Goal: Task Accomplishment & Management: Manage account settings

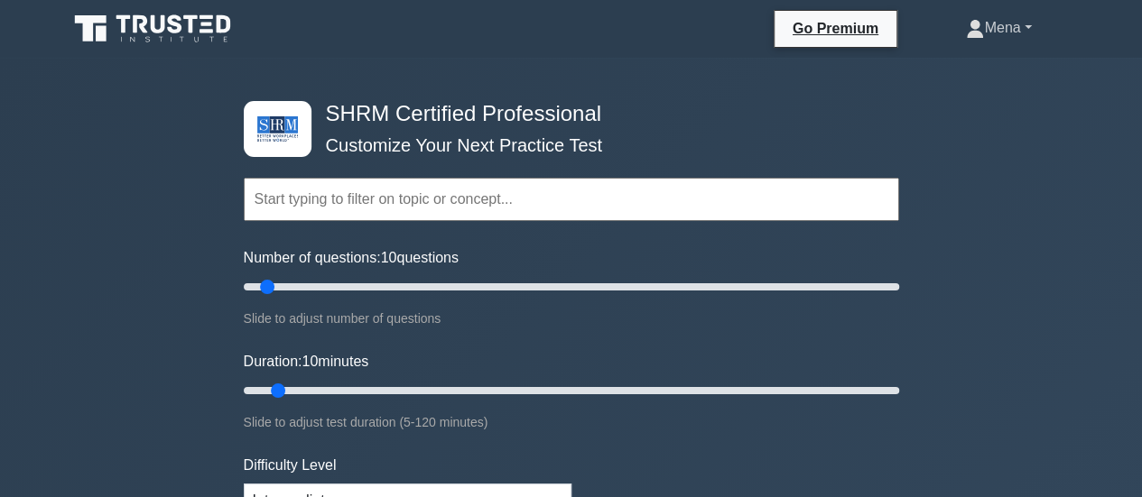
click at [1023, 26] on link "Mena" at bounding box center [998, 28] width 152 height 36
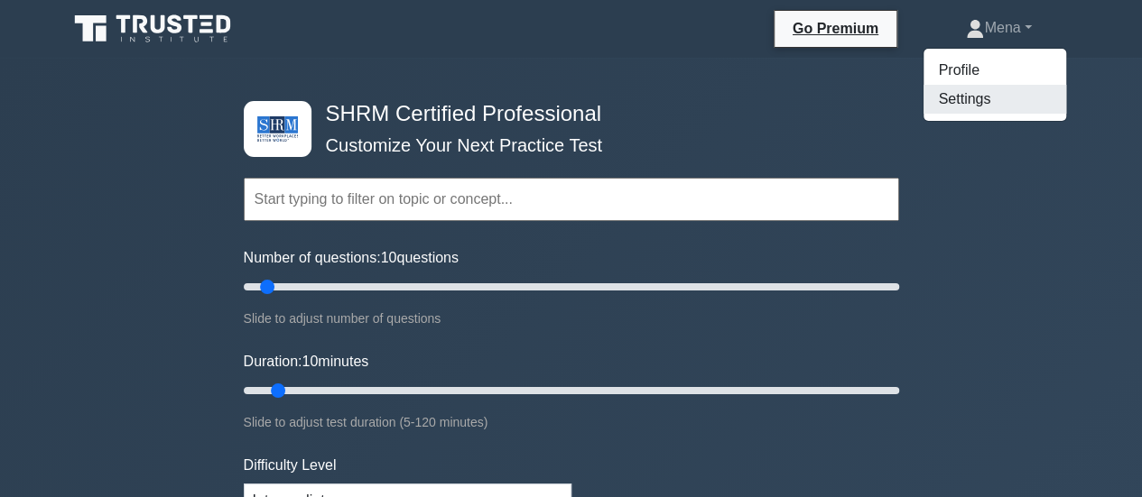
click at [960, 96] on link "Settings" at bounding box center [994, 99] width 143 height 29
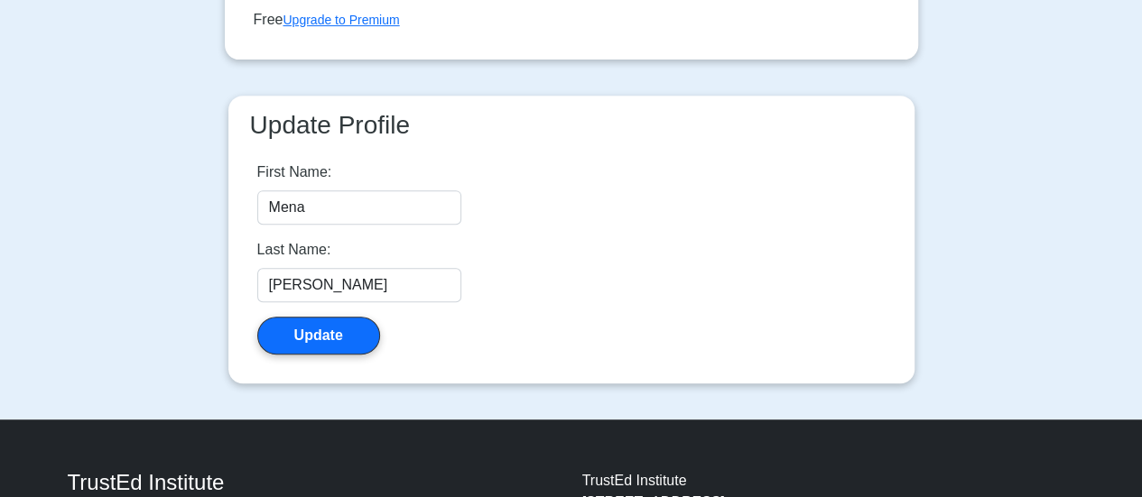
scroll to position [352, 0]
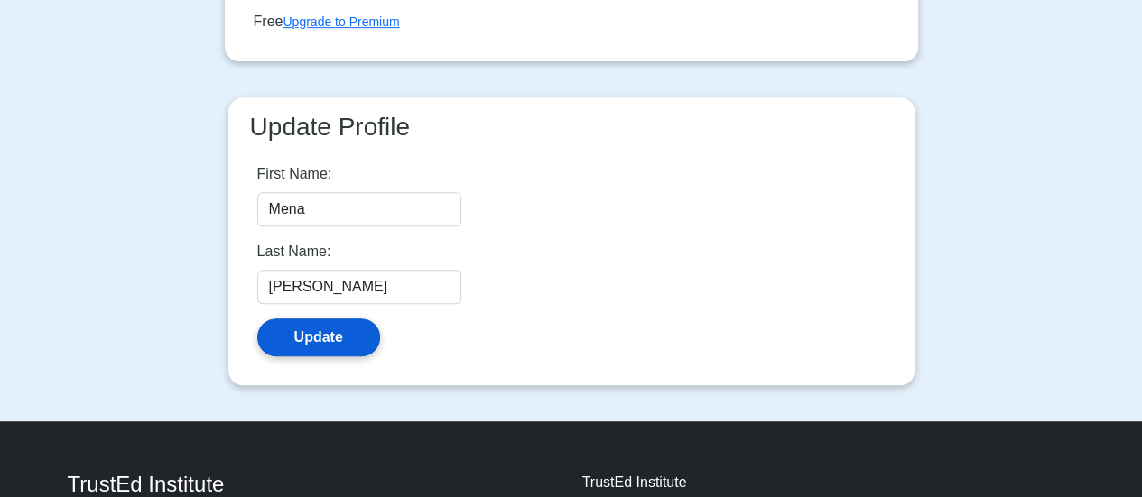
click at [319, 338] on button "Update" at bounding box center [318, 338] width 123 height 38
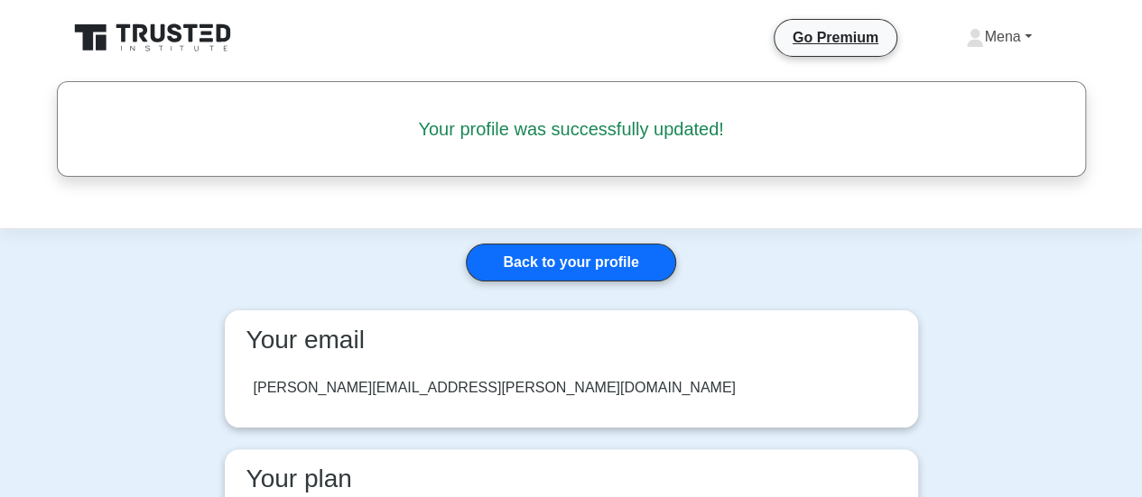
click at [980, 38] on link "Mena" at bounding box center [998, 37] width 152 height 36
click at [960, 88] on link "Profile" at bounding box center [994, 79] width 143 height 29
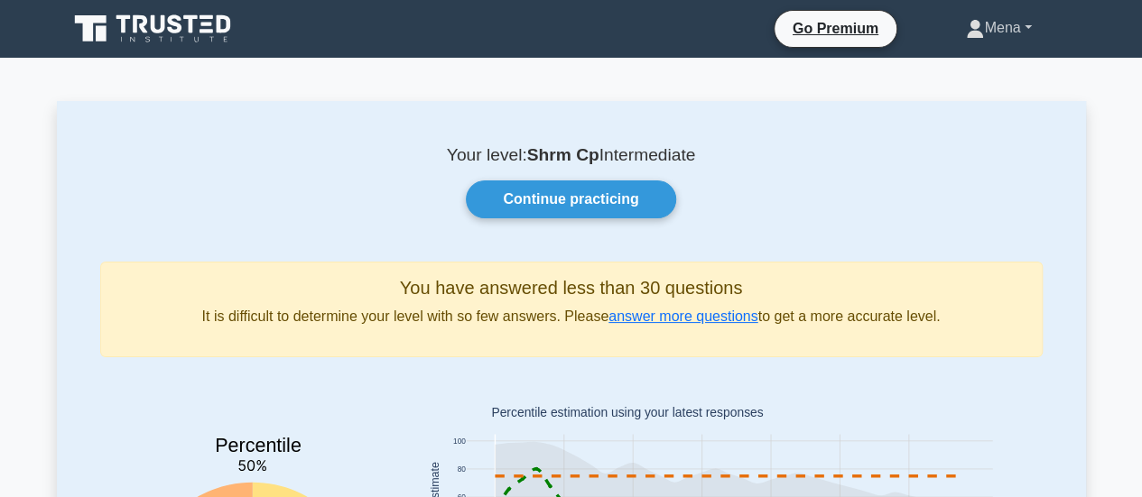
click at [983, 23] on link "Mena" at bounding box center [998, 28] width 152 height 36
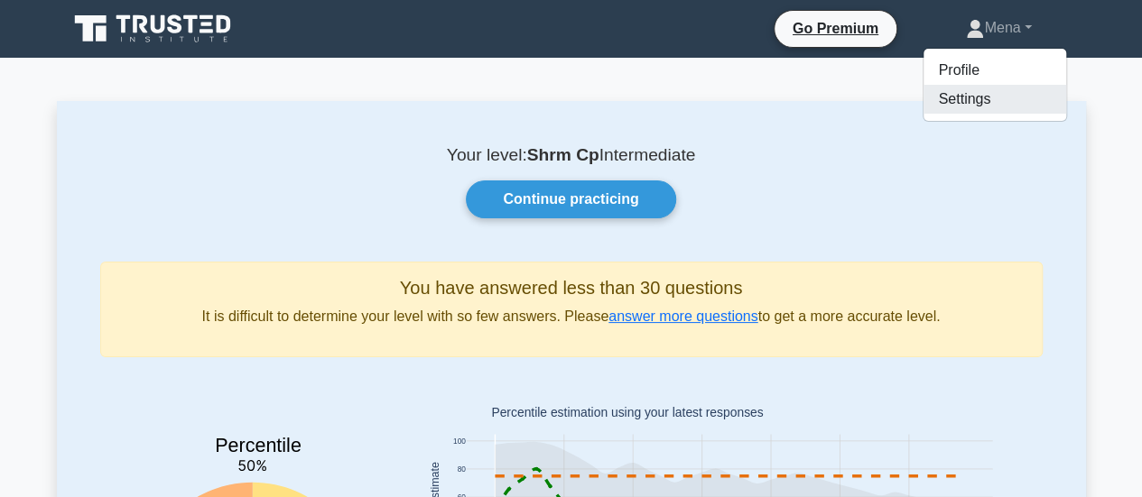
click at [974, 90] on link "Settings" at bounding box center [994, 99] width 143 height 29
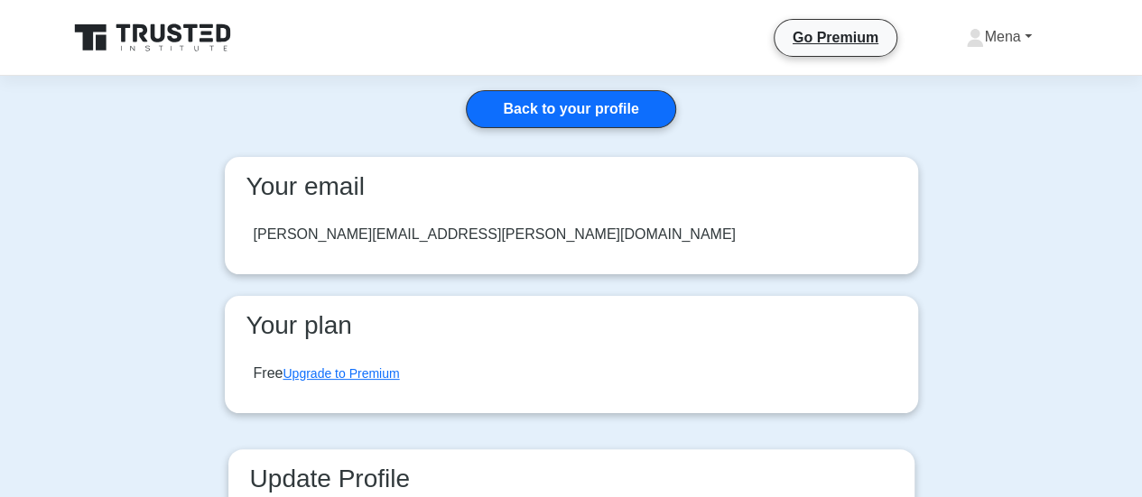
click at [1018, 30] on link "Mena" at bounding box center [998, 37] width 152 height 36
click at [952, 110] on link "Settings" at bounding box center [994, 108] width 143 height 29
click at [1016, 35] on link "Mena" at bounding box center [998, 37] width 152 height 36
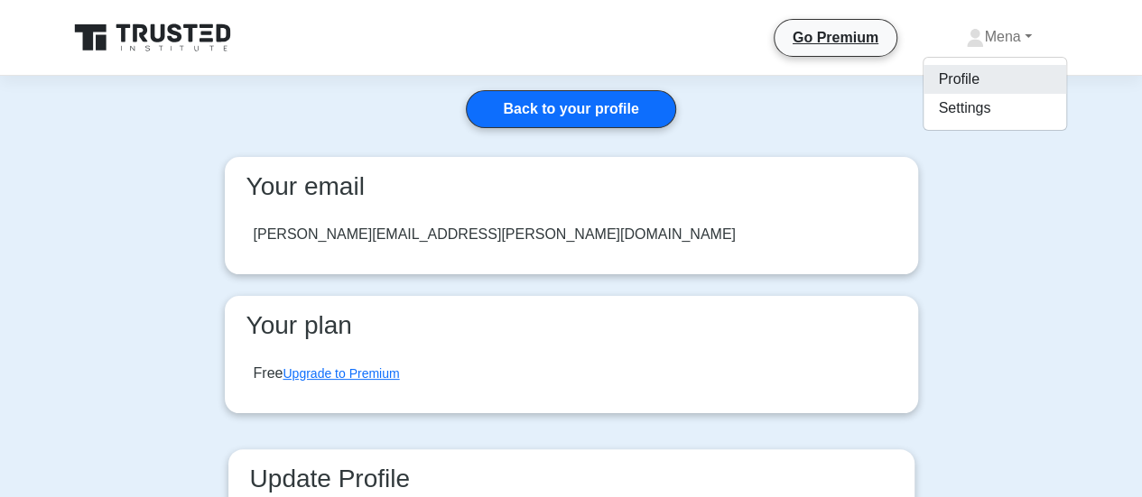
click at [956, 73] on link "Profile" at bounding box center [994, 79] width 143 height 29
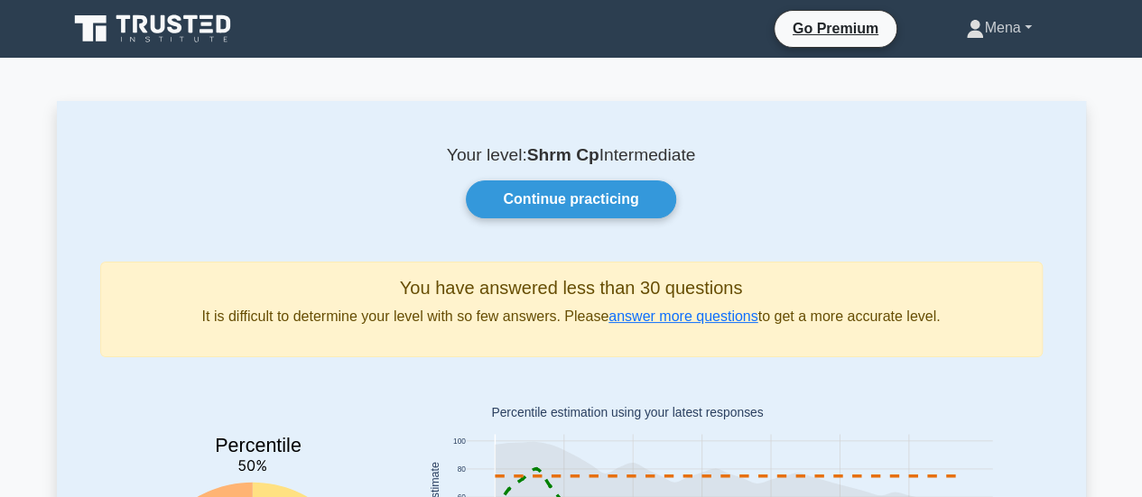
click at [991, 36] on link "Mena" at bounding box center [998, 28] width 152 height 36
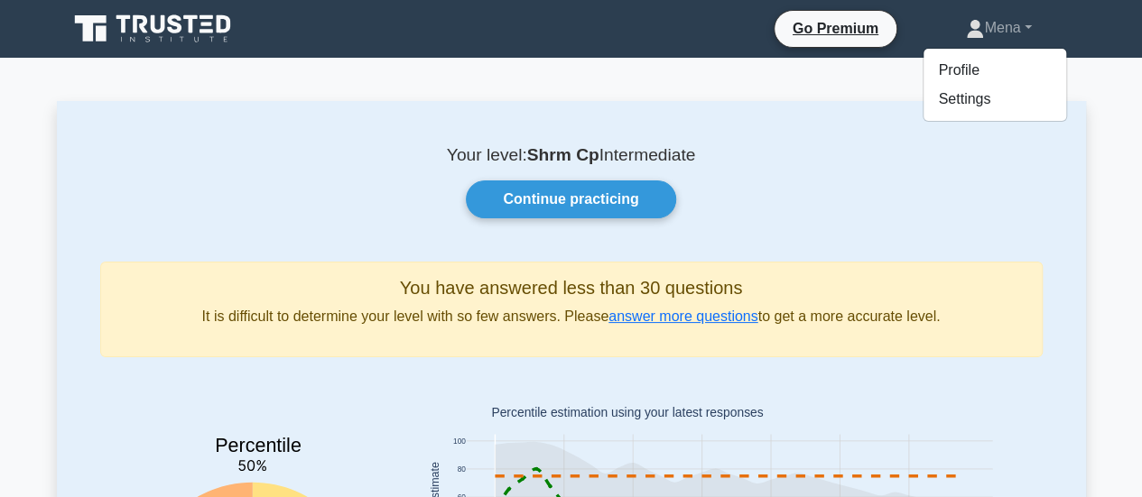
click at [946, 158] on p "Your level: Shrm Cp Intermediate" at bounding box center [571, 155] width 942 height 22
click at [982, 48] on ul "Go Premium Mena Profile Settings" at bounding box center [923, 29] width 301 height 38
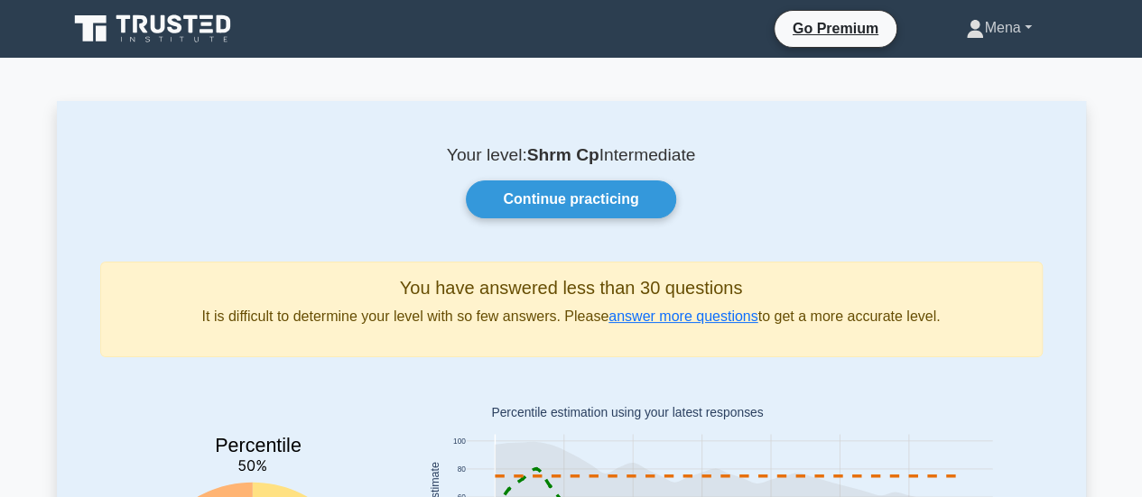
click at [995, 23] on link "Mena" at bounding box center [998, 28] width 152 height 36
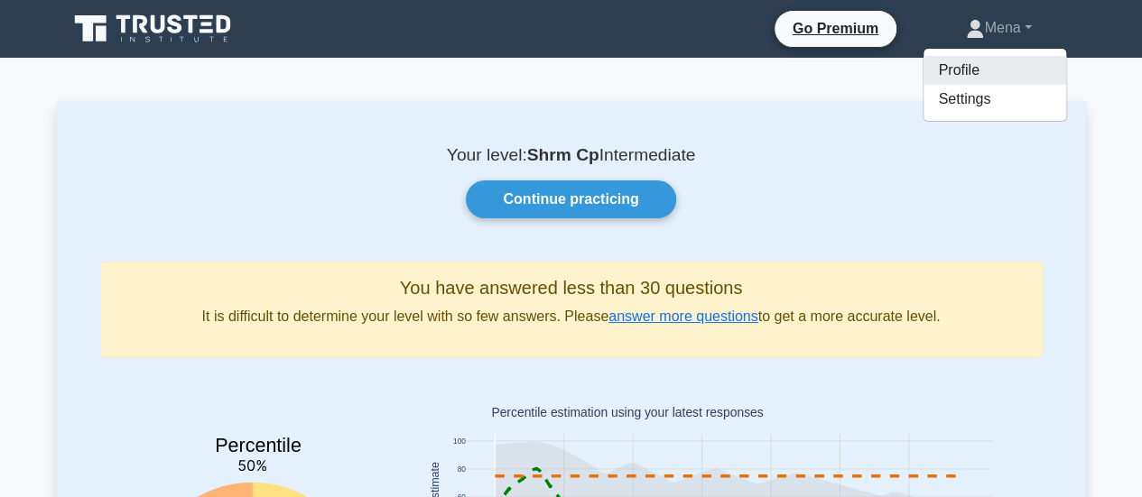
click at [949, 68] on link "Profile" at bounding box center [994, 70] width 143 height 29
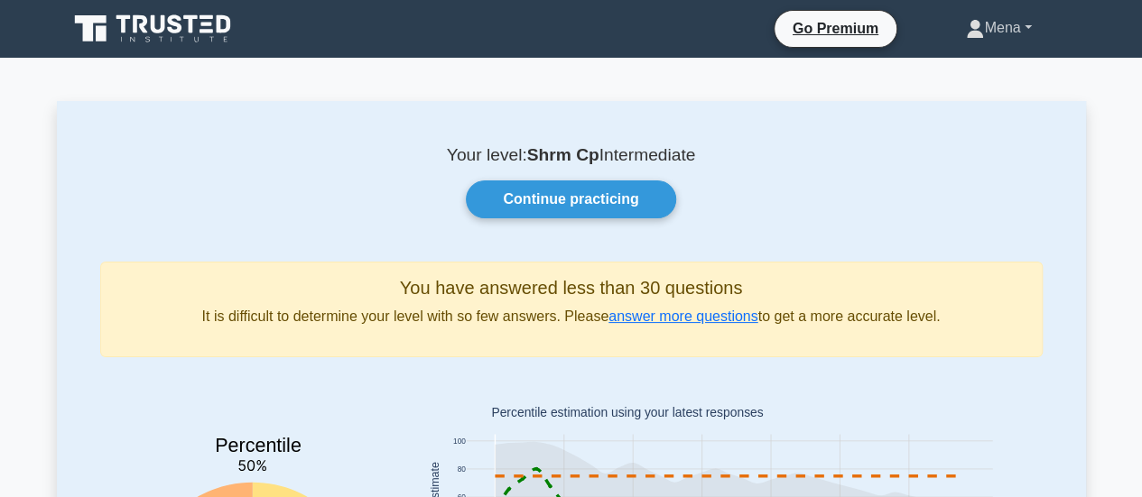
click at [996, 42] on link "Mena" at bounding box center [998, 28] width 152 height 36
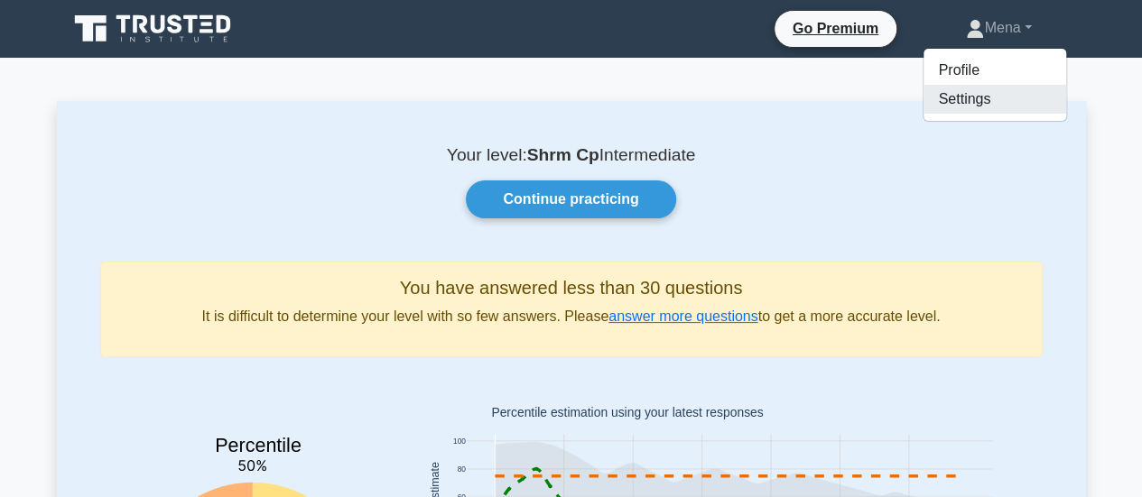
click at [964, 95] on link "Settings" at bounding box center [994, 99] width 143 height 29
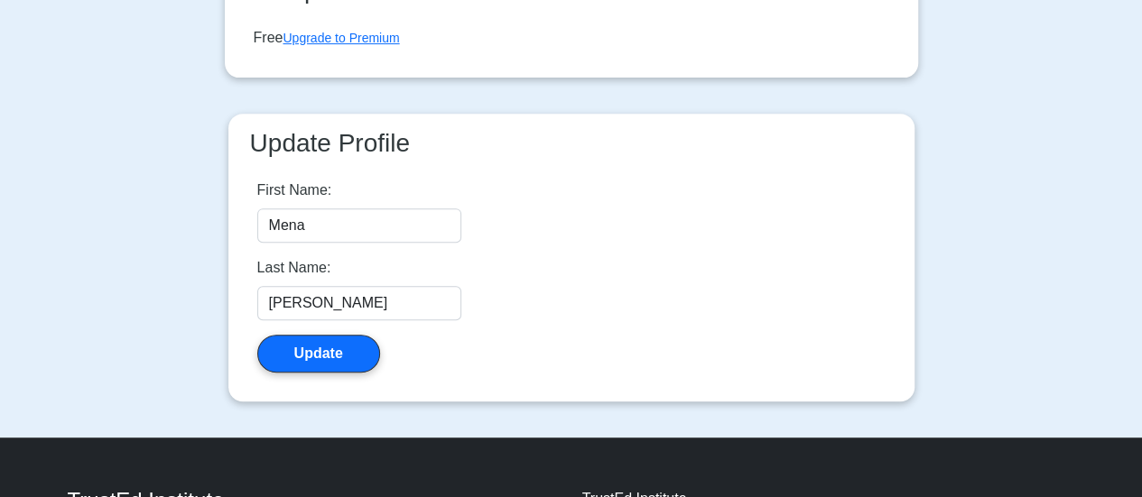
scroll to position [350, 0]
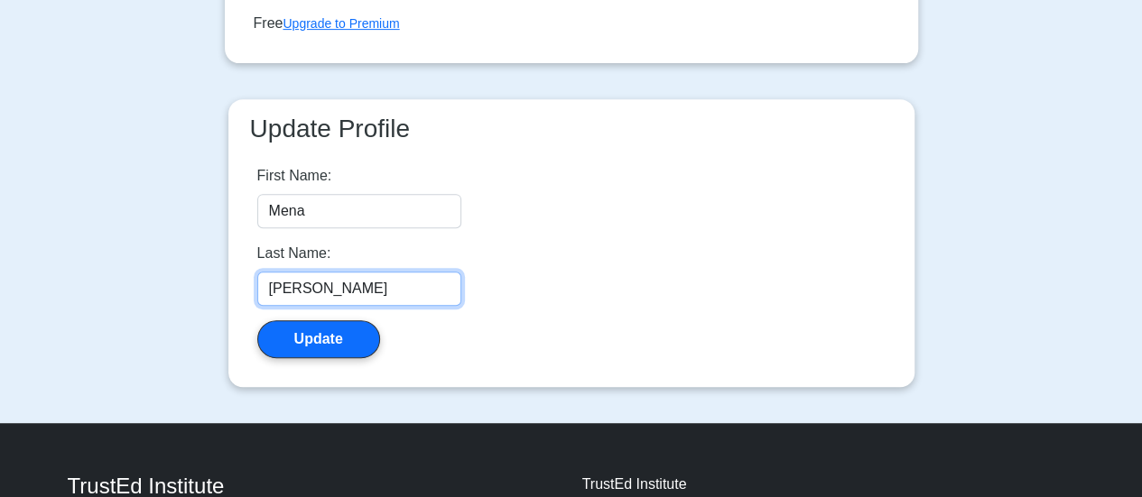
click at [332, 293] on input "[PERSON_NAME]" at bounding box center [359, 289] width 204 height 34
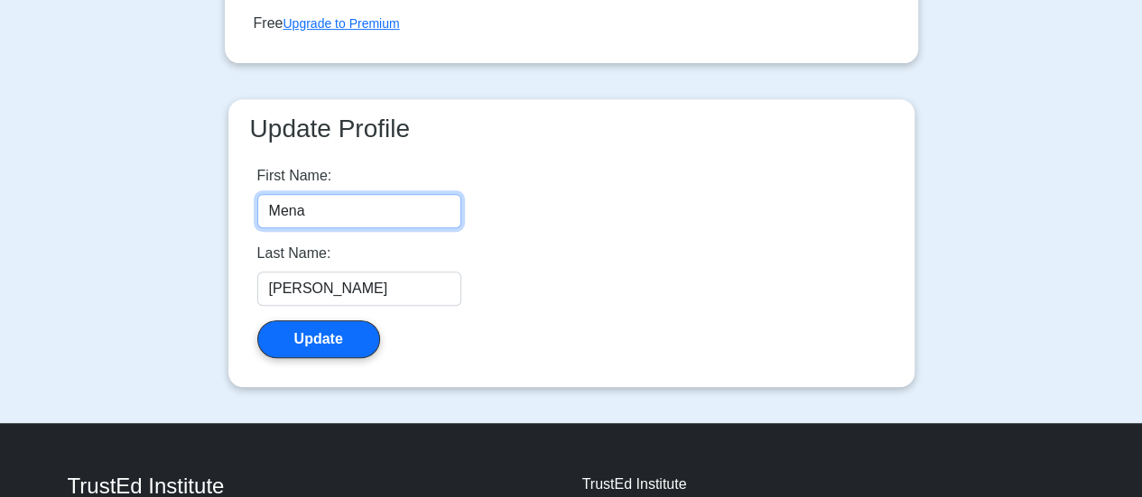
click at [329, 217] on input "Mena" at bounding box center [359, 211] width 204 height 34
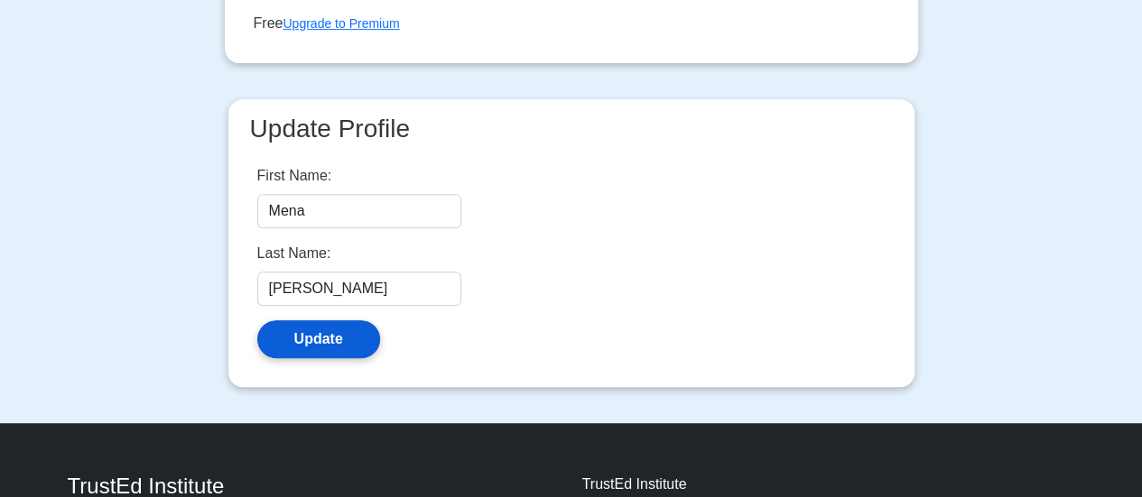
click at [318, 345] on button "Update" at bounding box center [318, 339] width 123 height 38
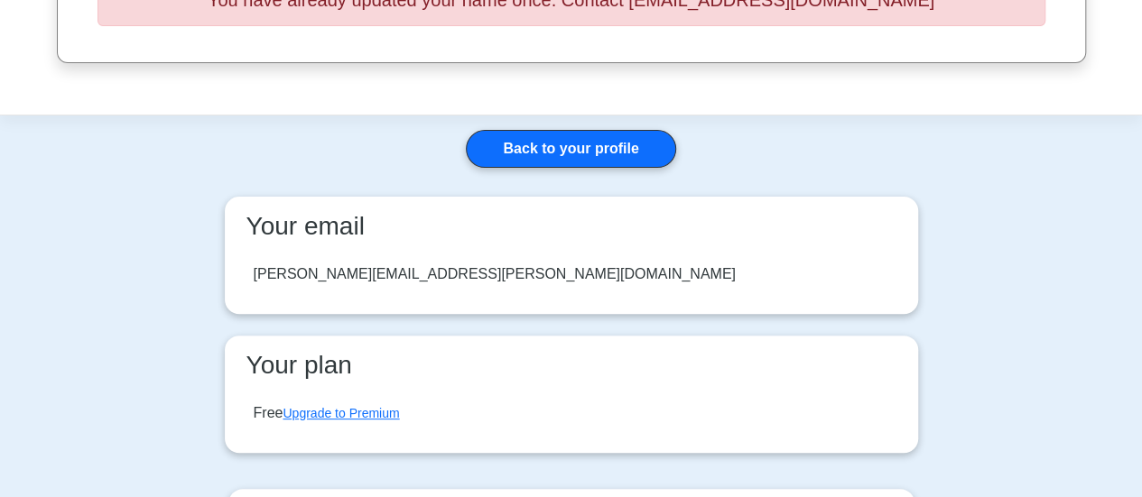
scroll to position [141, 0]
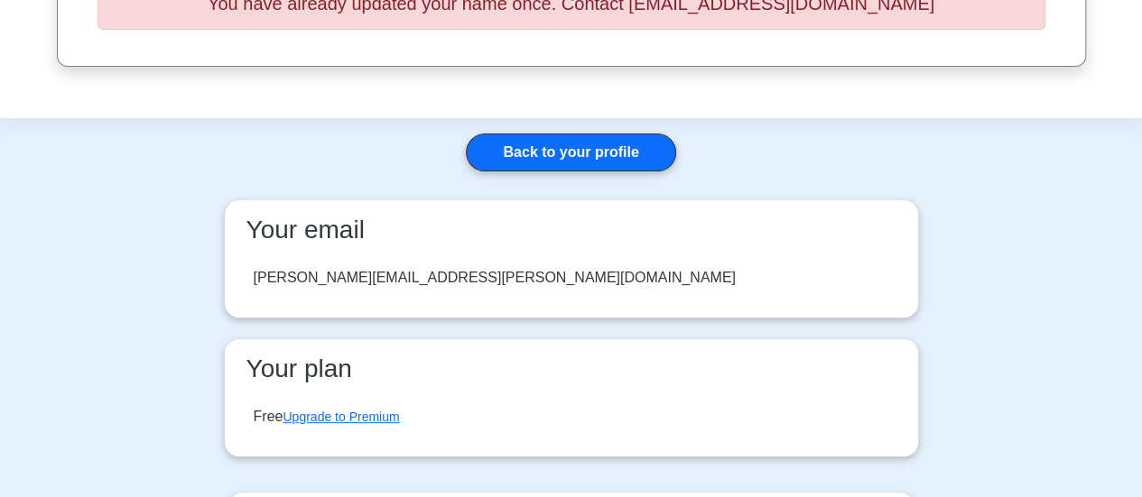
click at [381, 282] on div "[PERSON_NAME][EMAIL_ADDRESS][PERSON_NAME][DOMAIN_NAME]" at bounding box center [495, 278] width 482 height 22
drag, startPoint x: 381, startPoint y: 282, endPoint x: 357, endPoint y: 284, distance: 23.6
click at [357, 284] on div "[PERSON_NAME][EMAIL_ADDRESS][PERSON_NAME][DOMAIN_NAME]" at bounding box center [495, 278] width 482 height 22
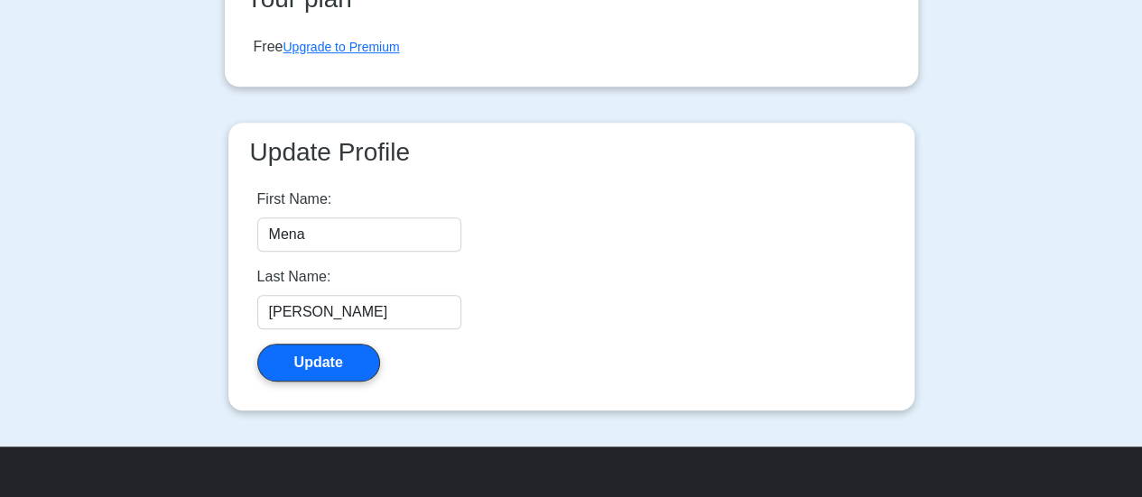
scroll to position [0, 0]
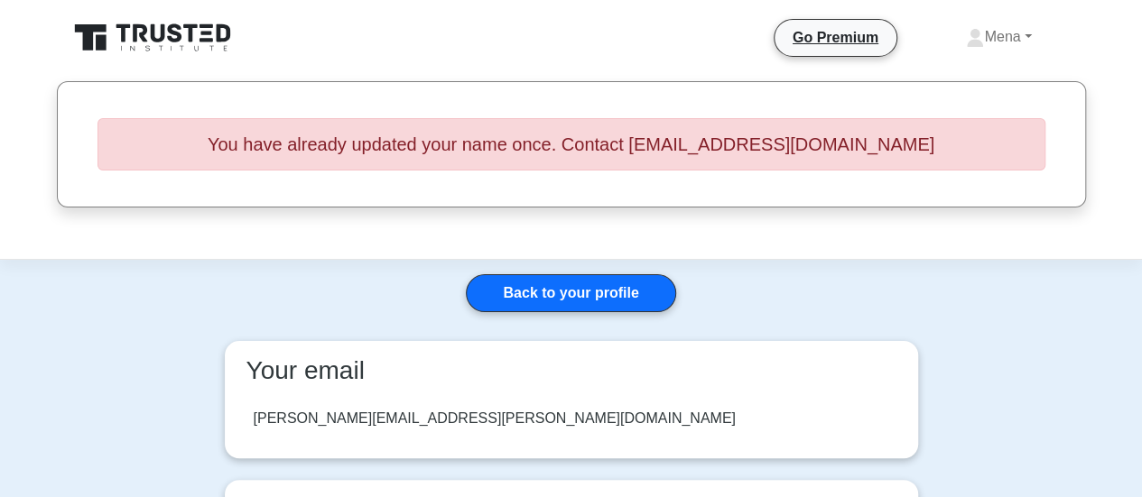
click at [708, 153] on h5 "You have already updated your name once. Contact support@trustedinstitute.com" at bounding box center [571, 144] width 948 height 52
drag, startPoint x: 604, startPoint y: 145, endPoint x: 803, endPoint y: 154, distance: 199.7
click at [803, 154] on h5 "You have already updated your name once. Contact support@trustedinstitute.com" at bounding box center [571, 144] width 948 height 52
click at [653, 149] on h5 "You have already updated your name once. Contact support@trustedinstitute.com" at bounding box center [571, 144] width 948 height 52
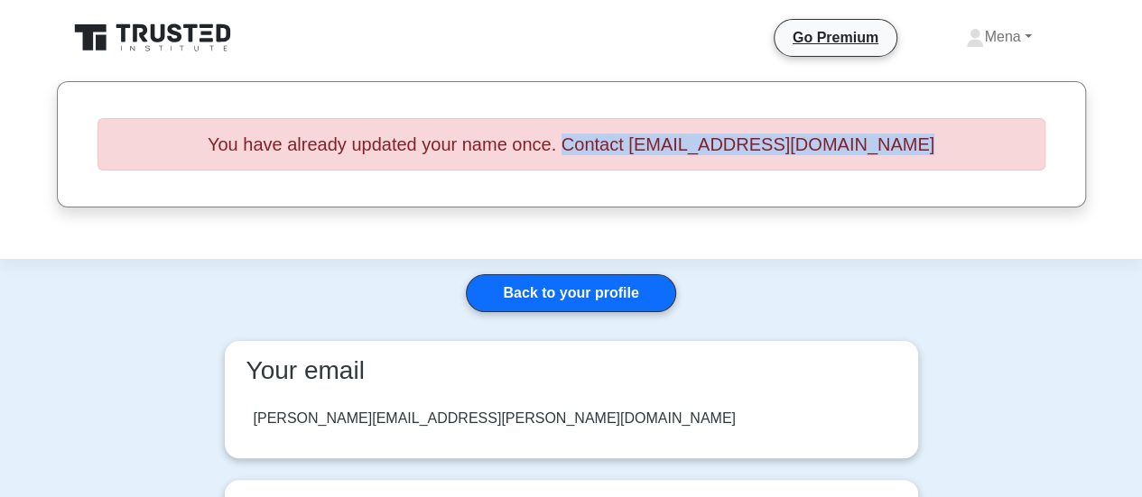
drag, startPoint x: 600, startPoint y: 143, endPoint x: 913, endPoint y: 163, distance: 313.8
click at [913, 163] on h5 "You have already updated your name once. Contact support@trustedinstitute.com" at bounding box center [571, 144] width 948 height 52
copy h5 "Contact support@trustedinstitute.com"
click at [632, 183] on div "You have already updated your name once. Contact support@trustedinstitute.com" at bounding box center [571, 144] width 1034 height 81
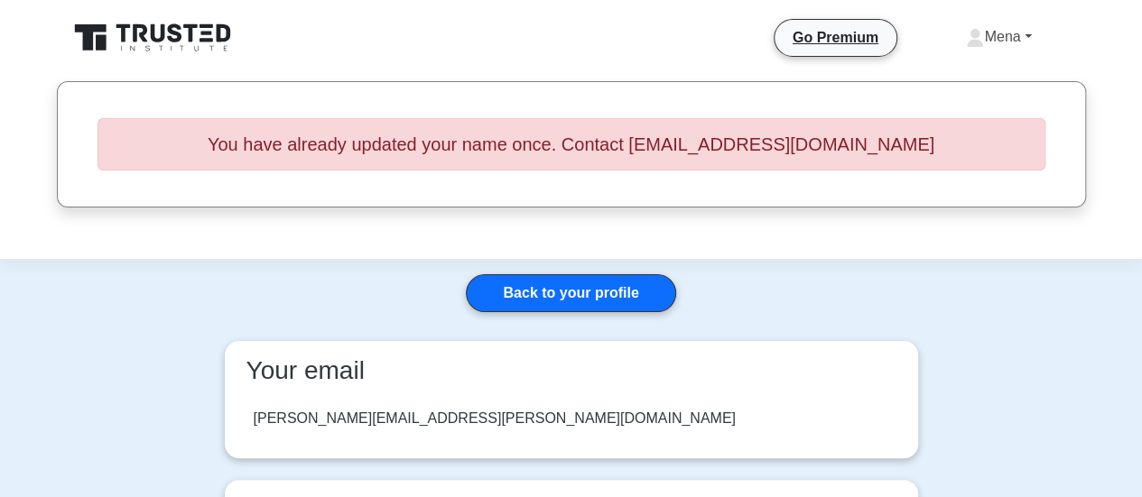
click at [1011, 42] on link "Mena" at bounding box center [998, 37] width 152 height 36
click at [960, 100] on link "Settings" at bounding box center [994, 108] width 143 height 29
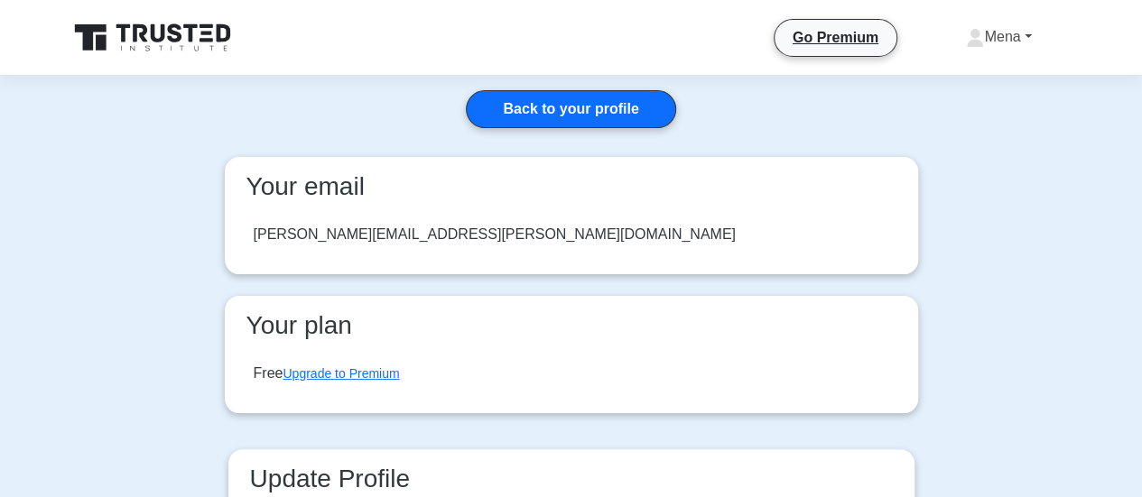
click at [1023, 37] on link "Mena" at bounding box center [998, 37] width 152 height 36
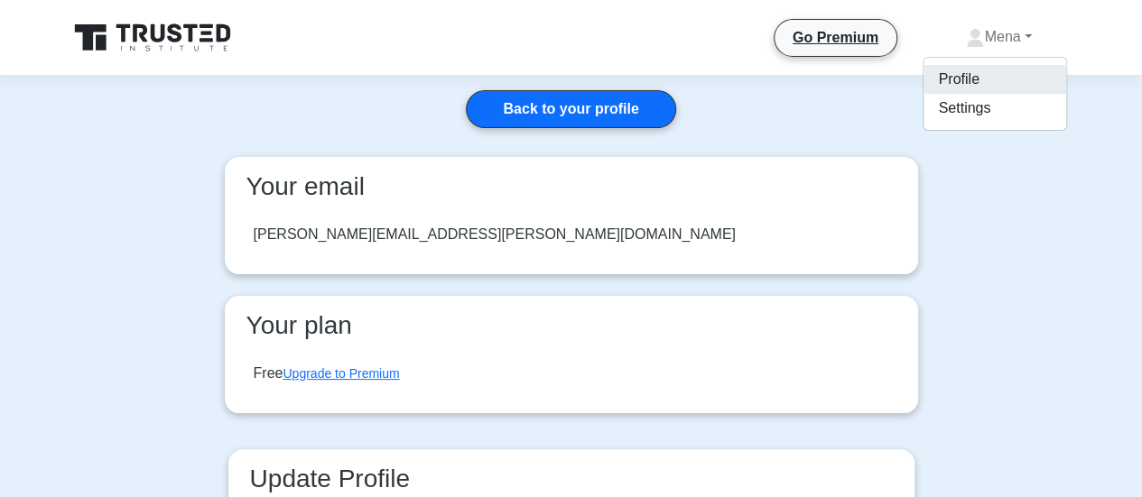
click at [952, 79] on link "Profile" at bounding box center [994, 79] width 143 height 29
